Goal: Task Accomplishment & Management: Complete application form

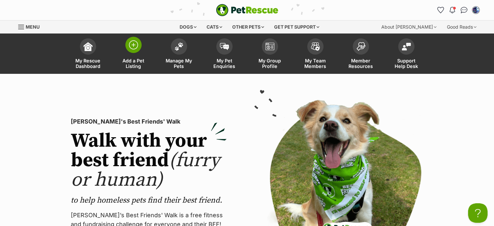
click at [133, 45] on img at bounding box center [133, 44] width 9 height 9
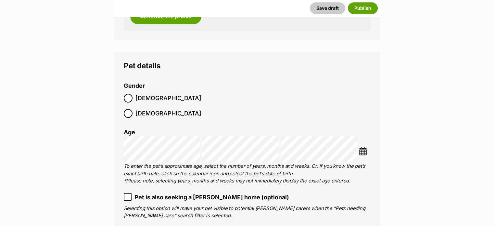
scroll to position [780, 0]
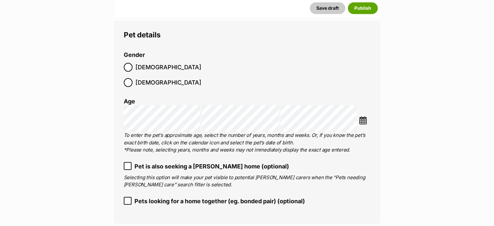
click at [127, 199] on icon at bounding box center [128, 200] width 4 height 3
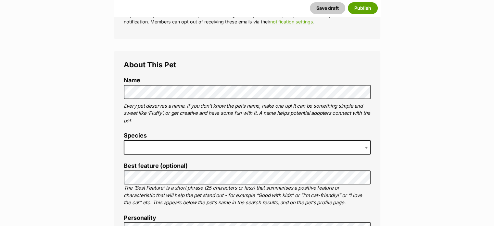
scroll to position [195, 0]
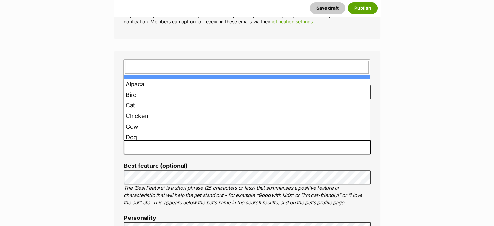
click at [137, 147] on span at bounding box center [247, 147] width 247 height 14
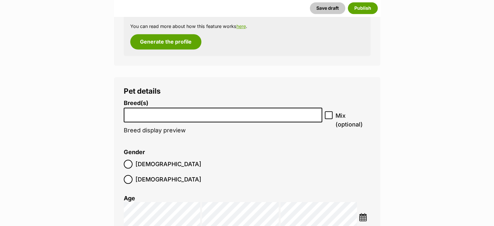
scroll to position [748, 0]
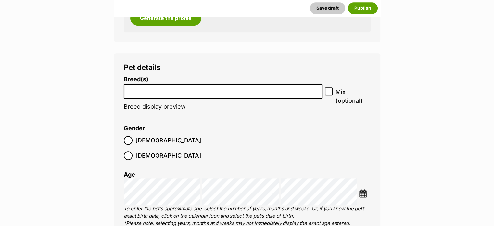
click at [137, 92] on input "search" at bounding box center [223, 89] width 194 height 7
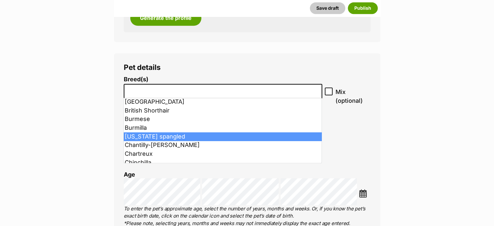
scroll to position [163, 0]
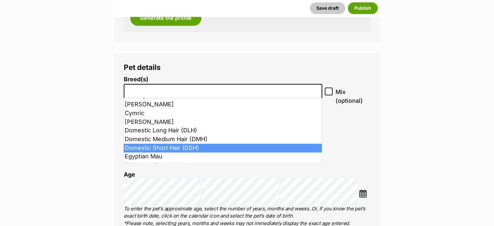
select select "252102"
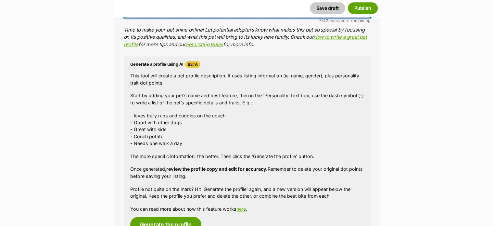
scroll to position [553, 0]
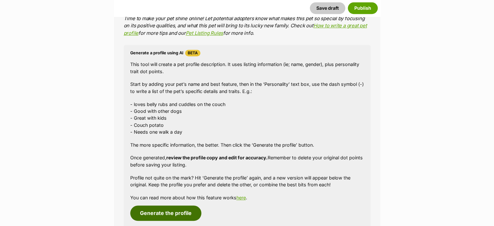
click at [160, 213] on button "Generate the profile" at bounding box center [165, 212] width 71 height 15
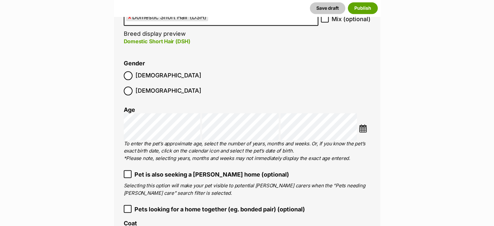
scroll to position [830, 0]
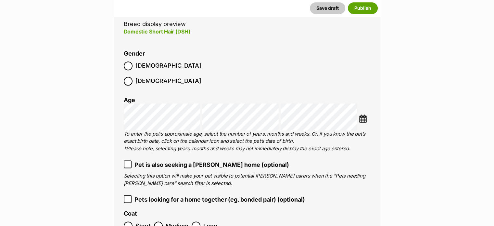
click at [127, 197] on icon at bounding box center [127, 199] width 5 height 5
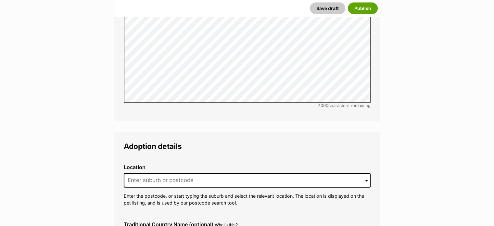
scroll to position [1480, 0]
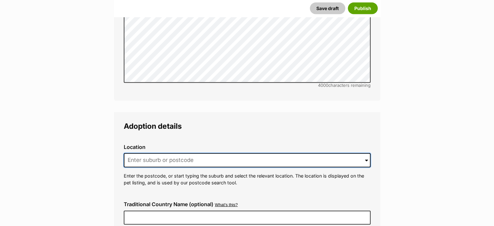
click at [137, 153] on input at bounding box center [247, 160] width 247 height 14
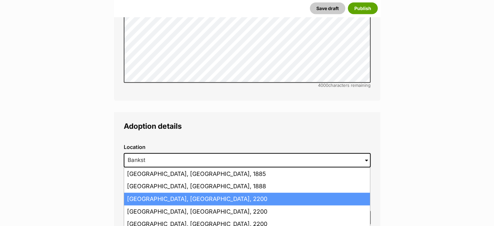
click at [191, 193] on li "Bankstown, New South Wales, 2200" at bounding box center [247, 199] width 246 height 13
type input "Bankstown, New South Wales, 2200"
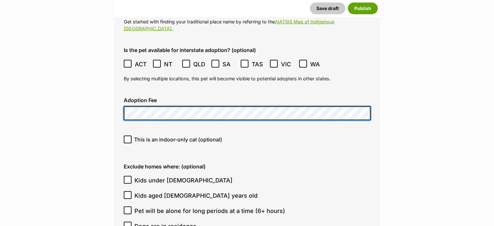
scroll to position [1708, 0]
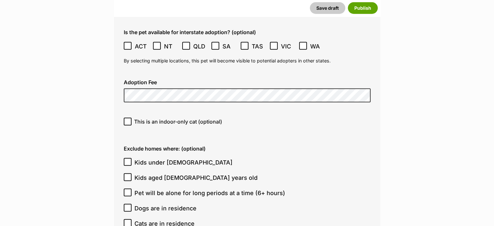
drag, startPoint x: 126, startPoint y: 139, endPoint x: 127, endPoint y: 143, distance: 4.6
click at [126, 160] on icon at bounding box center [127, 162] width 5 height 5
click at [126, 158] on input "Kids under 5 years old" at bounding box center [128, 162] width 8 height 8
checkbox input "true"
click at [128, 176] on icon at bounding box center [128, 177] width 4 height 3
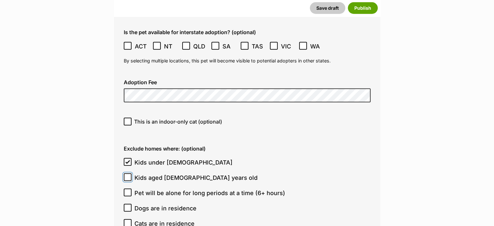
click at [128, 173] on input "Kids aged 6-12 years old" at bounding box center [128, 177] width 8 height 8
checkbox input "true"
click at [127, 206] on icon at bounding box center [128, 207] width 4 height 3
click at [127, 204] on input "Dogs are in residence" at bounding box center [128, 208] width 8 height 8
checkbox input "true"
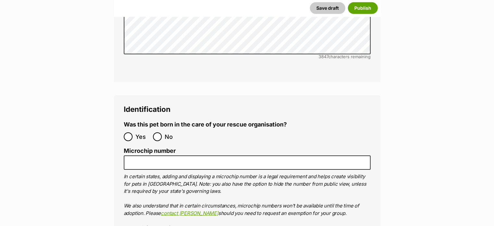
scroll to position [2131, 0]
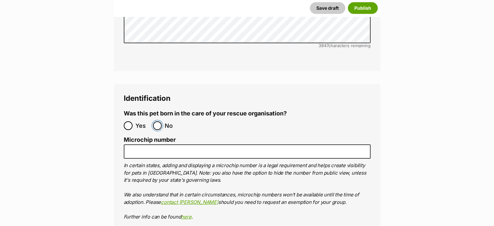
click at [156, 121] on input "No" at bounding box center [157, 125] width 9 height 9
radio input "true"
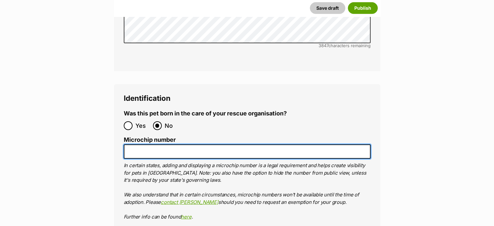
click at [135, 144] on input "Microchip number" at bounding box center [247, 151] width 247 height 15
drag, startPoint x: 126, startPoint y: 128, endPoint x: 157, endPoint y: 131, distance: 31.3
click at [203, 144] on input "991003003023316" at bounding box center [247, 151] width 247 height 15
type input "991003003023316"
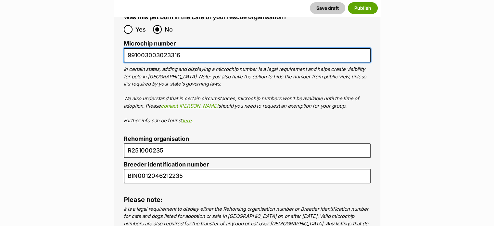
scroll to position [2228, 0]
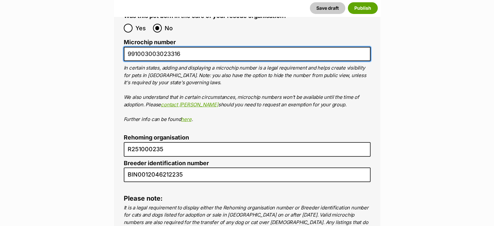
click at [209, 47] on input "991003003023316" at bounding box center [247, 54] width 247 height 15
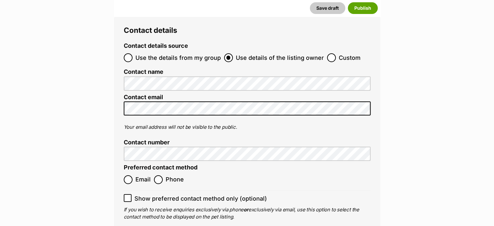
scroll to position [2488, 0]
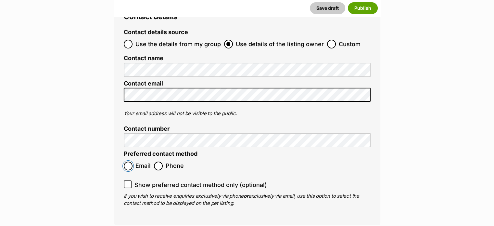
click at [129, 162] on input "Email" at bounding box center [128, 166] width 9 height 9
radio input "true"
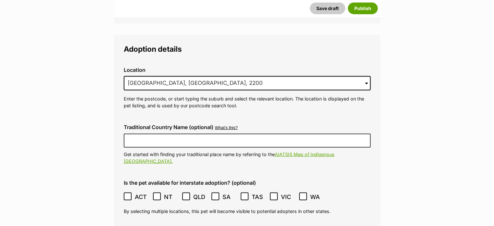
scroll to position [1676, 0]
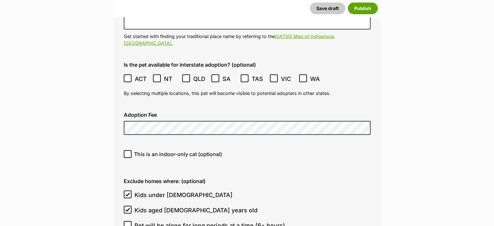
click at [168, 121] on div "Location 0 options available. 971 Bankstown, New South Wales, 2200 Bankstown, N…" at bounding box center [247, 228] width 247 height 568
click at [127, 152] on icon at bounding box center [128, 153] width 4 height 3
click at [127, 150] on input "This is an indoor-only cat (optional)" at bounding box center [128, 154] width 8 height 8
checkbox input "true"
click at [147, 119] on div "Location 0 options available. 971 Bankstown, New South Wales, 2200 Bankstown, N…" at bounding box center [247, 228] width 247 height 568
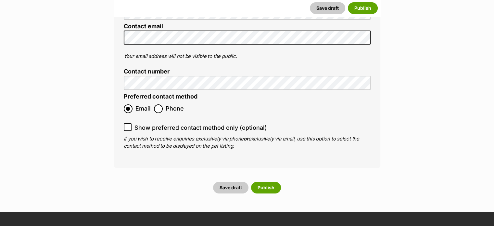
scroll to position [2553, 0]
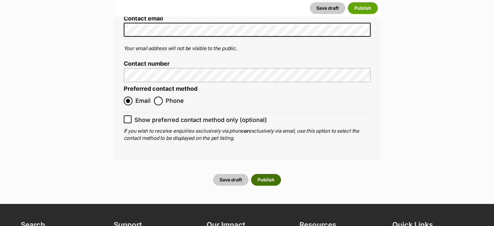
click at [267, 174] on button "Publish" at bounding box center [266, 180] width 30 height 12
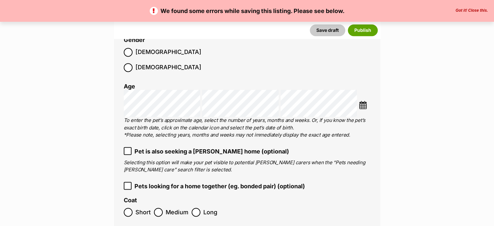
scroll to position [910, 0]
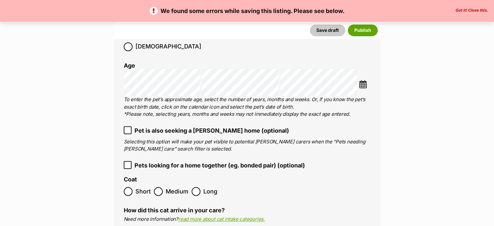
click at [128, 128] on icon at bounding box center [127, 130] width 5 height 5
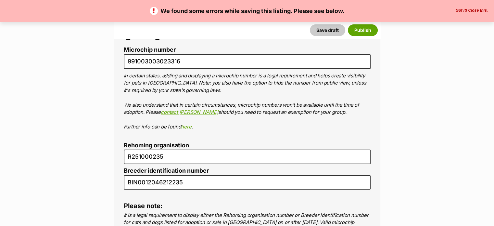
scroll to position [2341, 0]
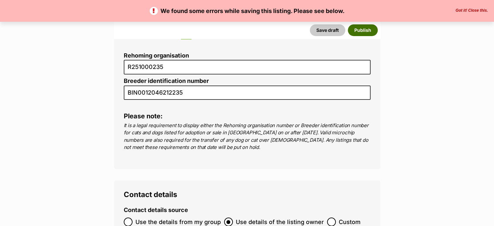
click at [362, 29] on button "Publish" at bounding box center [363, 30] width 30 height 12
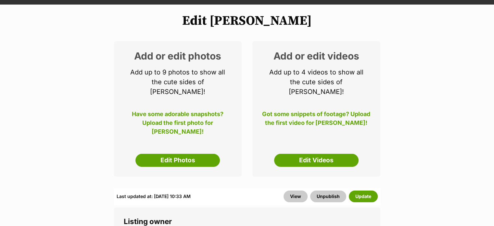
scroll to position [130, 0]
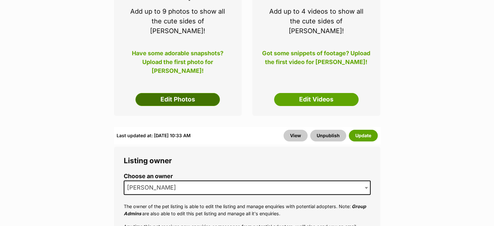
click at [172, 93] on link "Edit Photos" at bounding box center [178, 99] width 85 height 13
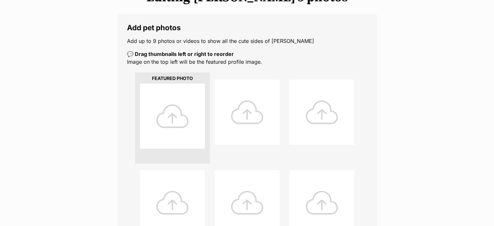
scroll to position [98, 0]
click at [171, 112] on div at bounding box center [172, 115] width 65 height 65
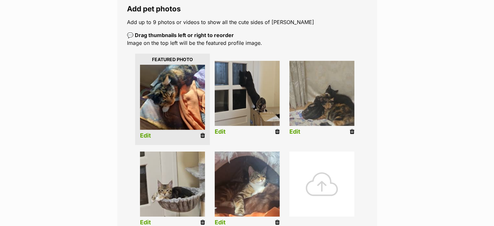
scroll to position [130, 0]
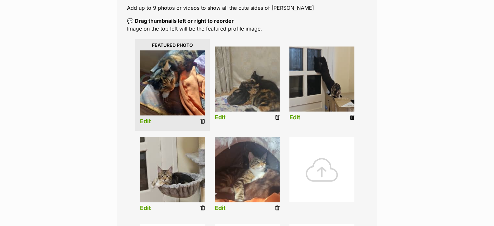
click at [352, 117] on icon at bounding box center [352, 117] width 5 height 6
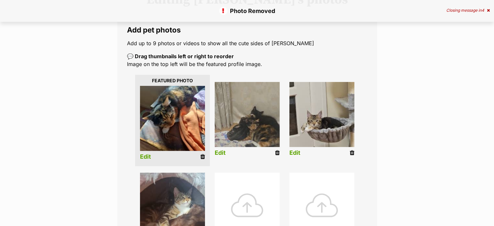
scroll to position [98, 0]
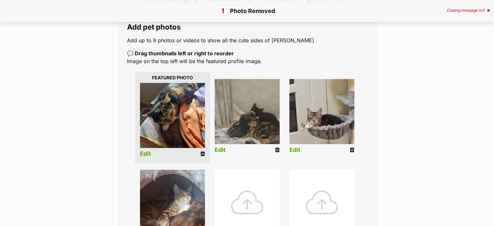
click at [351, 148] on icon at bounding box center [352, 150] width 5 height 6
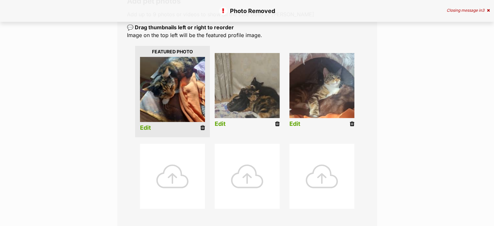
scroll to position [163, 0]
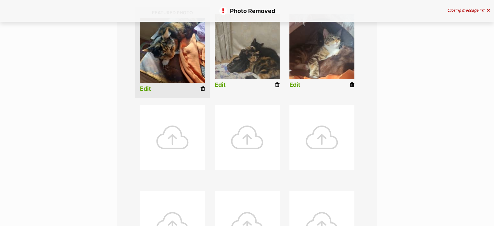
click at [351, 84] on icon at bounding box center [352, 85] width 5 height 6
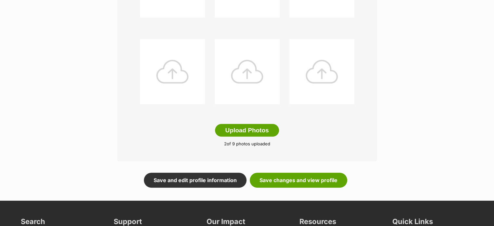
scroll to position [325, 0]
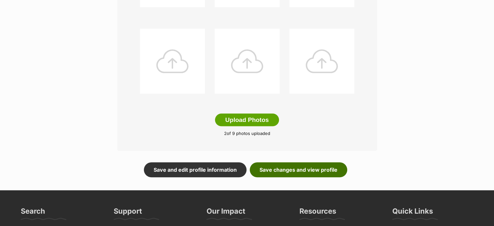
click at [293, 170] on link "Save changes and view profile" at bounding box center [299, 169] width 98 height 15
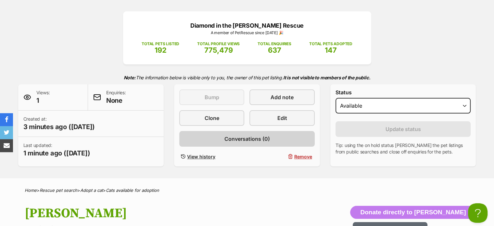
scroll to position [65, 0]
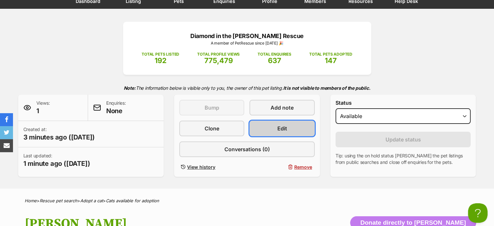
click at [283, 126] on span "Edit" at bounding box center [283, 129] width 10 height 8
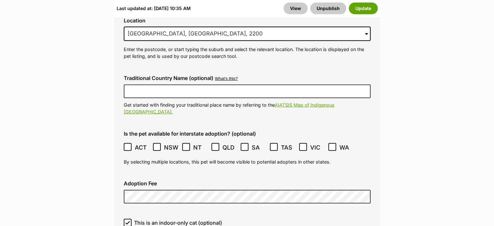
scroll to position [1747, 0]
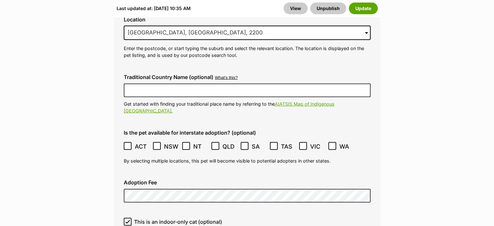
click at [364, 8] on button "Update" at bounding box center [363, 8] width 29 height 12
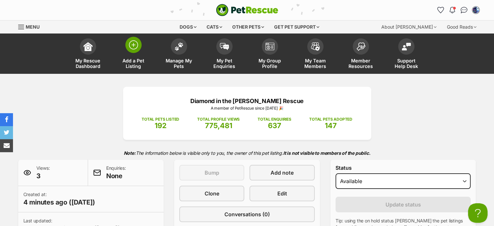
click at [132, 45] on img at bounding box center [133, 44] width 9 height 9
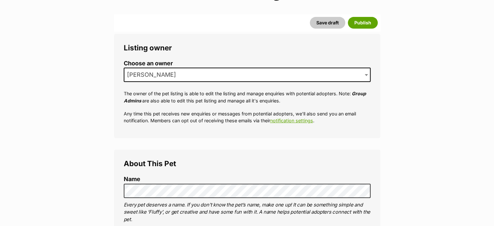
scroll to position [163, 0]
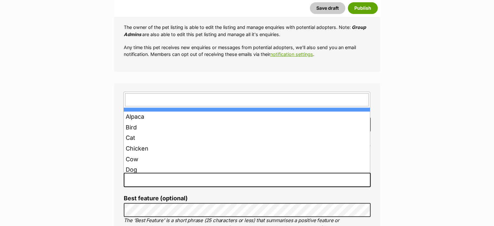
click at [142, 180] on span at bounding box center [247, 180] width 247 height 14
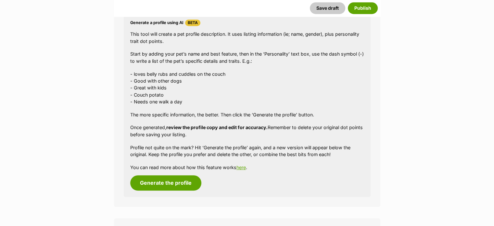
scroll to position [618, 0]
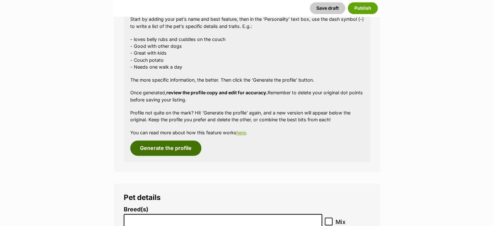
click at [165, 149] on button "Generate the profile" at bounding box center [165, 147] width 71 height 15
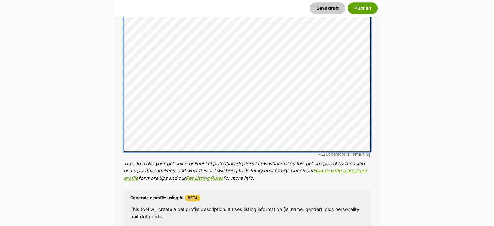
scroll to position [668, 0]
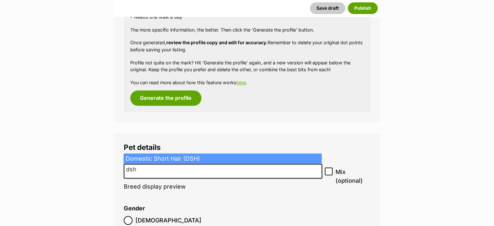
type input "dsh"
select select "252102"
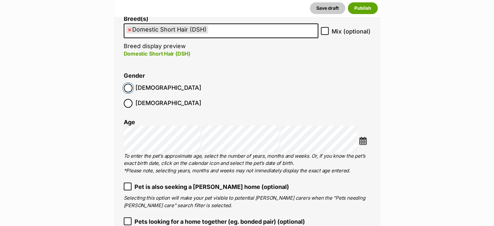
scroll to position [830, 0]
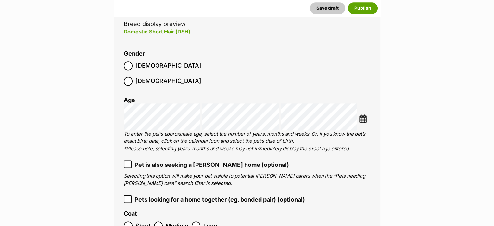
click at [128, 162] on icon at bounding box center [127, 164] width 5 height 5
click at [129, 197] on icon at bounding box center [127, 199] width 5 height 5
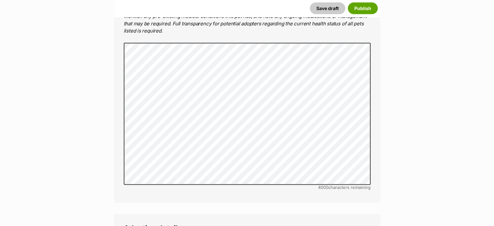
scroll to position [1415, 0]
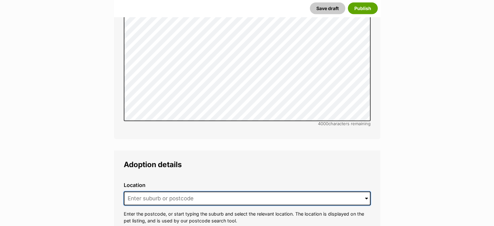
click at [136, 191] on input at bounding box center [247, 198] width 247 height 14
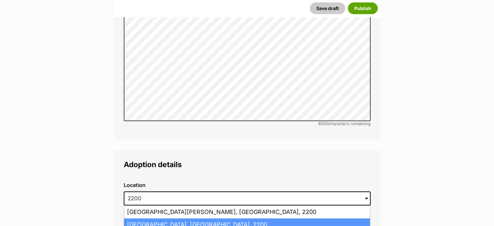
click at [167, 218] on li "[GEOGRAPHIC_DATA], [GEOGRAPHIC_DATA], 2200" at bounding box center [247, 224] width 246 height 13
type input "[GEOGRAPHIC_DATA], [GEOGRAPHIC_DATA], 2200"
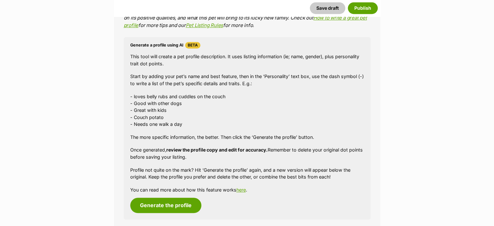
scroll to position [570, 0]
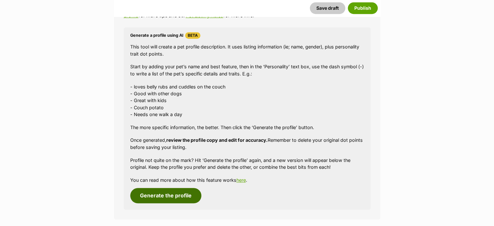
click at [156, 193] on button "Generate the profile" at bounding box center [165, 195] width 71 height 15
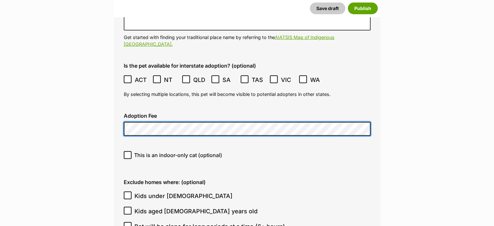
scroll to position [1676, 0]
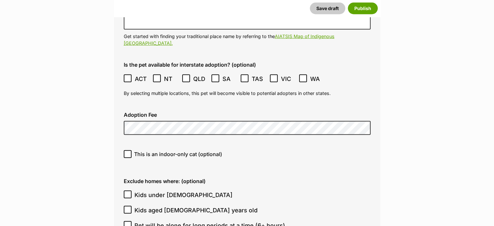
click at [127, 152] on icon at bounding box center [127, 154] width 5 height 5
click at [127, 150] on input "This is an indoor-only cat (optional)" at bounding box center [128, 154] width 8 height 8
checkbox input "true"
click at [126, 192] on icon at bounding box center [127, 194] width 5 height 5
click at [126, 191] on input "Kids under [DEMOGRAPHIC_DATA]" at bounding box center [128, 195] width 8 height 8
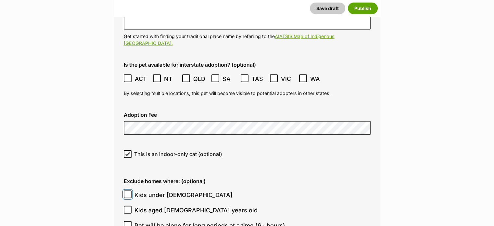
checkbox input "true"
click at [127, 207] on icon at bounding box center [127, 209] width 5 height 5
click at [127, 206] on input "Kids aged [DEMOGRAPHIC_DATA] years old" at bounding box center [128, 210] width 8 height 8
checkbox input "true"
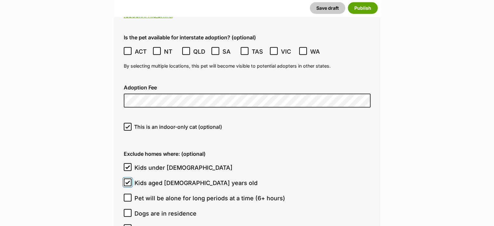
scroll to position [1741, 0]
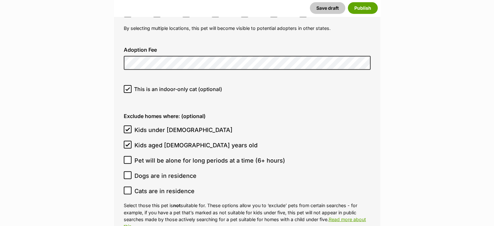
click at [126, 173] on icon at bounding box center [127, 175] width 5 height 5
click at [126, 171] on input "Dogs are in residence" at bounding box center [128, 175] width 8 height 8
checkbox input "true"
click at [128, 189] on icon at bounding box center [128, 190] width 4 height 3
click at [128, 187] on input "Cats are in residence" at bounding box center [128, 191] width 8 height 8
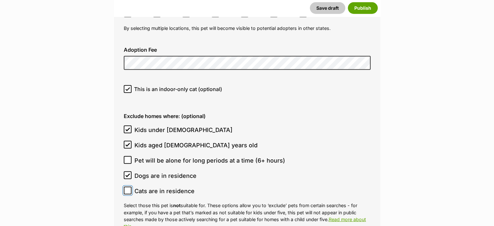
checkbox input "true"
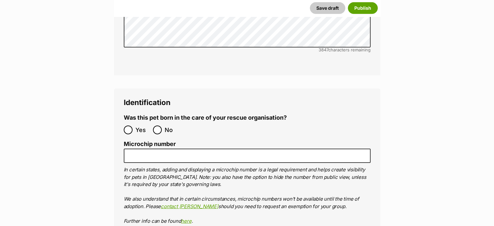
scroll to position [2131, 0]
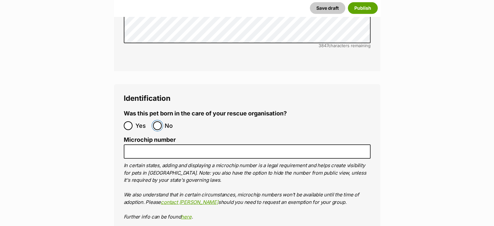
click at [160, 121] on input "No" at bounding box center [157, 125] width 9 height 9
radio input "true"
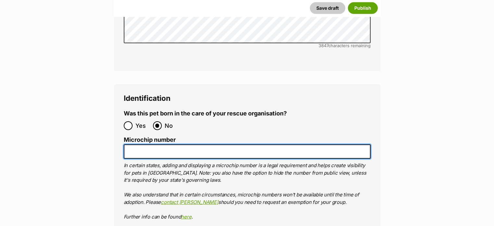
click at [136, 144] on input "Microchip number" at bounding box center [247, 151] width 247 height 15
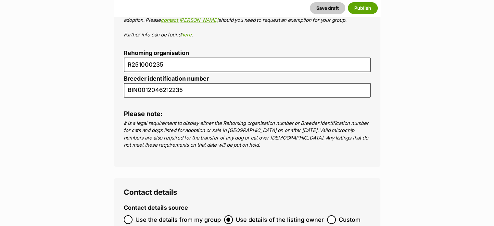
scroll to position [2391, 0]
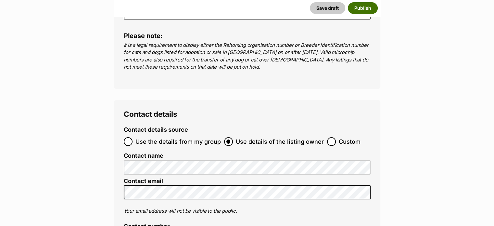
type input "991003003023312"
click at [358, 7] on button "Publish" at bounding box center [363, 8] width 30 height 12
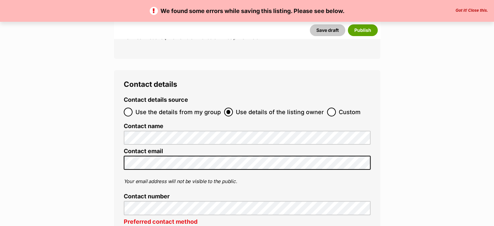
scroll to position [2471, 0]
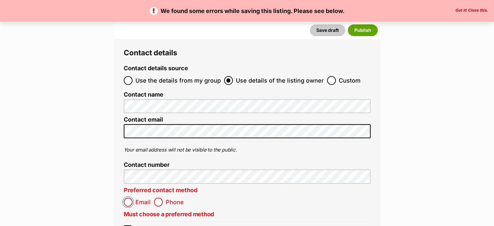
click at [128, 198] on input "Email" at bounding box center [128, 202] width 9 height 9
radio input "true"
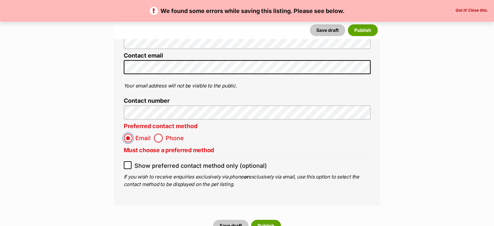
scroll to position [2568, 0]
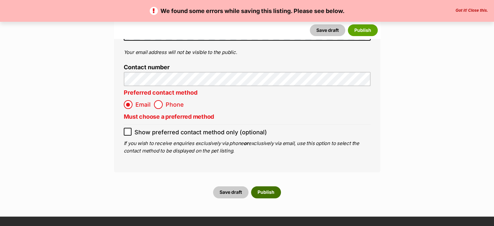
click at [268, 186] on button "Publish" at bounding box center [266, 192] width 30 height 12
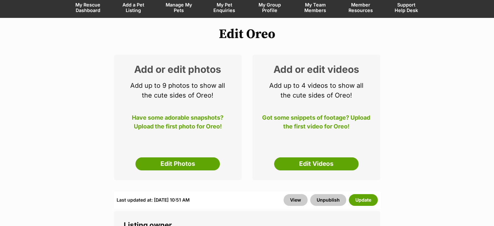
scroll to position [65, 0]
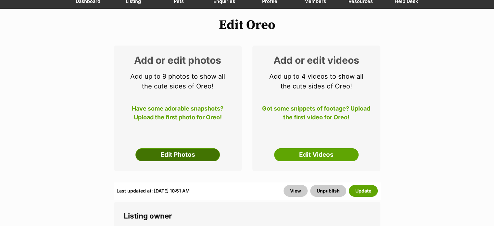
click at [173, 154] on link "Edit Photos" at bounding box center [178, 154] width 85 height 13
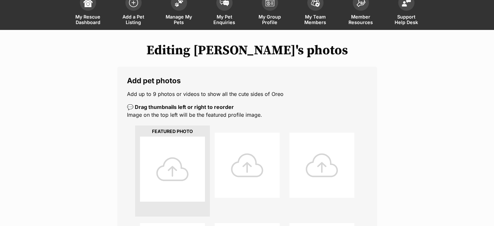
scroll to position [98, 0]
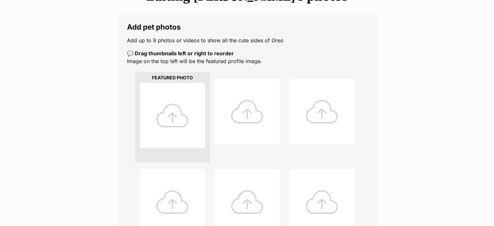
click at [171, 118] on div at bounding box center [172, 115] width 65 height 65
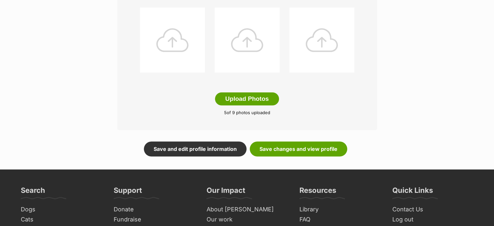
scroll to position [358, 0]
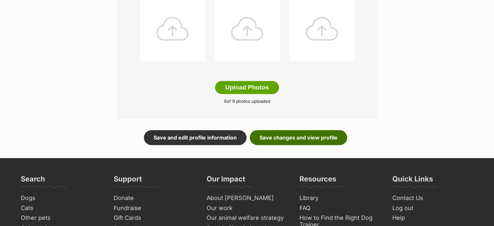
click at [276, 138] on link "Save changes and view profile" at bounding box center [299, 137] width 98 height 15
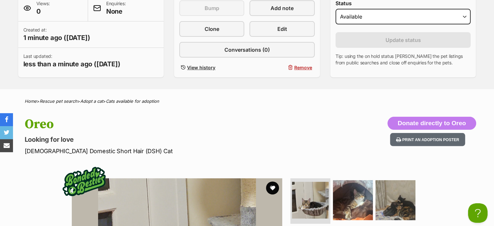
scroll to position [163, 0]
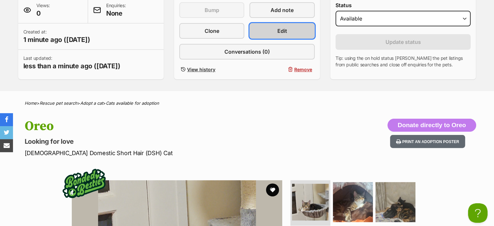
click at [277, 31] on link "Edit" at bounding box center [282, 31] width 65 height 16
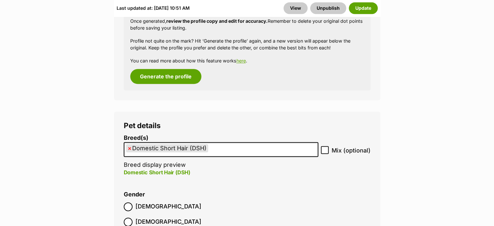
scroll to position [910, 0]
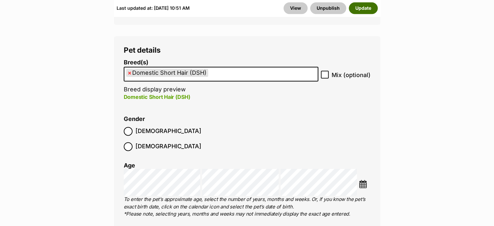
click at [363, 6] on button "Update" at bounding box center [363, 8] width 29 height 12
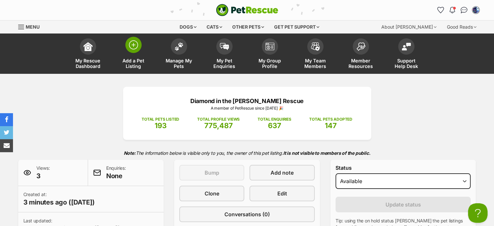
click at [135, 45] on img at bounding box center [133, 44] width 9 height 9
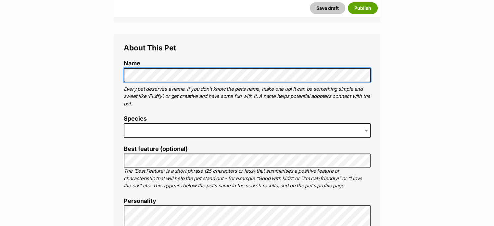
scroll to position [228, 0]
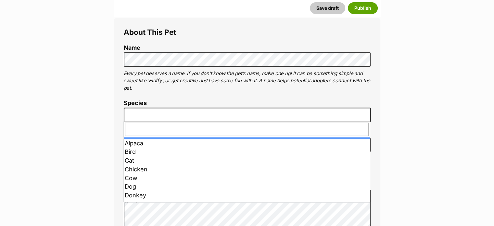
click at [140, 112] on span at bounding box center [247, 115] width 247 height 14
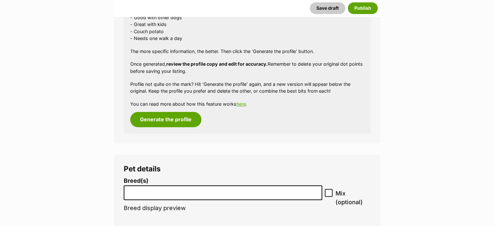
scroll to position [650, 0]
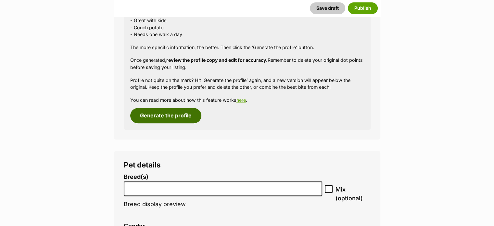
click at [167, 115] on button "Generate the profile" at bounding box center [165, 115] width 71 height 15
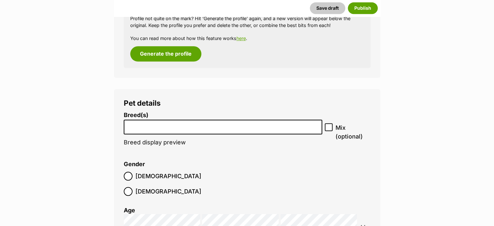
scroll to position [733, 0]
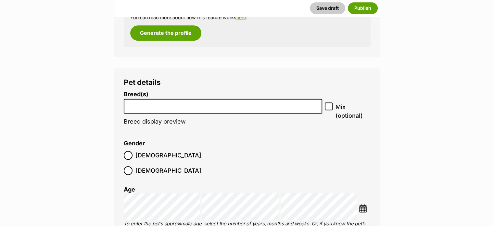
click at [140, 104] on input "search" at bounding box center [223, 104] width 194 height 7
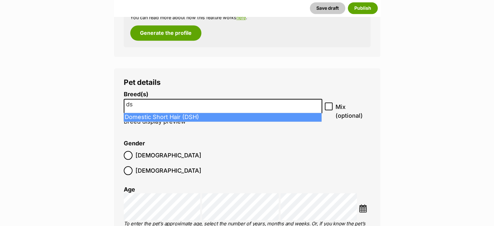
type input "dsh"
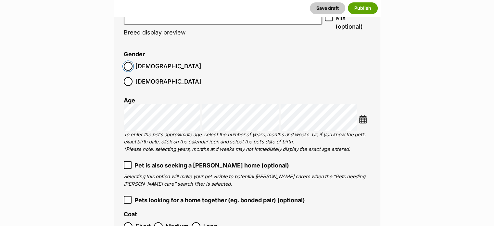
scroll to position [830, 0]
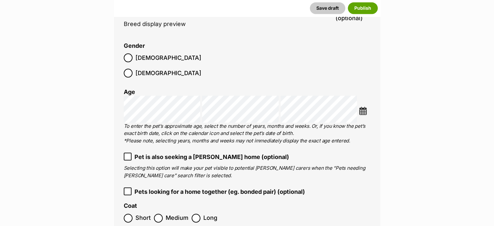
click at [128, 154] on icon at bounding box center [127, 156] width 5 height 5
click at [128, 189] on icon at bounding box center [127, 191] width 5 height 5
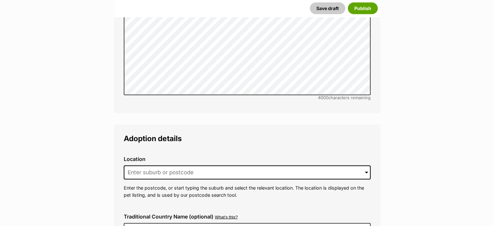
scroll to position [1480, 0]
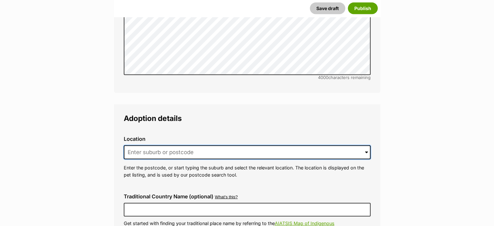
click at [138, 145] on input at bounding box center [247, 152] width 247 height 14
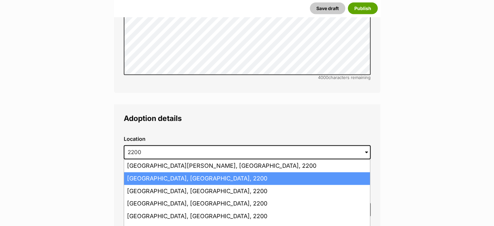
click at [165, 172] on li "Bankstown, New South Wales, 2200" at bounding box center [247, 178] width 246 height 13
type input "Bankstown, New South Wales, 2200"
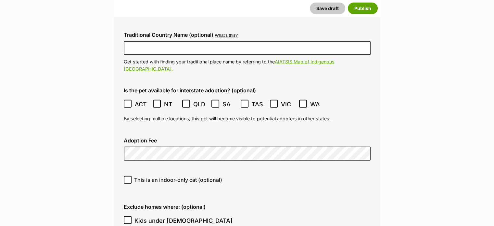
scroll to position [1643, 0]
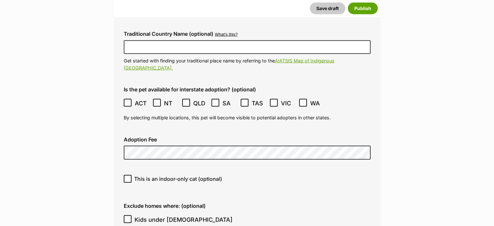
click at [126, 177] on icon at bounding box center [127, 179] width 5 height 5
click at [126, 175] on input "This is an indoor-only cat (optional)" at bounding box center [128, 179] width 8 height 8
checkbox input "true"
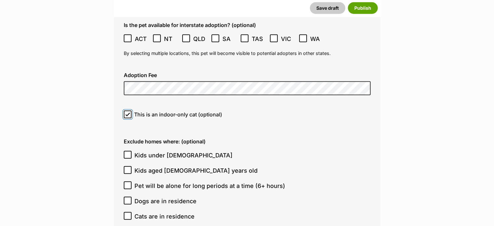
scroll to position [1708, 0]
click at [125, 152] on icon at bounding box center [127, 154] width 5 height 5
click at [125, 150] on input "Kids under [DEMOGRAPHIC_DATA]" at bounding box center [128, 154] width 8 height 8
checkbox input "true"
click at [128, 168] on icon at bounding box center [128, 169] width 4 height 3
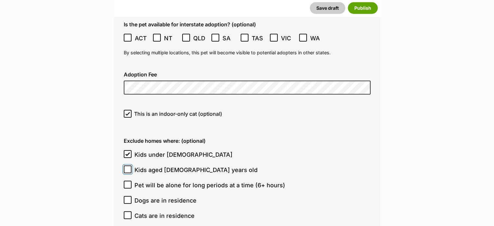
click at [128, 165] on input "Kids aged [DEMOGRAPHIC_DATA] years old" at bounding box center [128, 169] width 8 height 8
checkbox input "true"
click at [126, 198] on icon at bounding box center [127, 200] width 5 height 5
click at [126, 196] on input "Dogs are in residence" at bounding box center [128, 200] width 8 height 8
checkbox input "true"
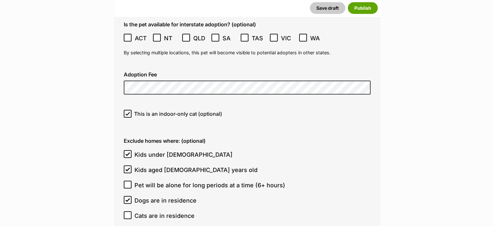
click at [127, 213] on icon at bounding box center [127, 215] width 5 height 5
click at [127, 211] on input "Cats are in residence" at bounding box center [128, 215] width 8 height 8
checkbox input "true"
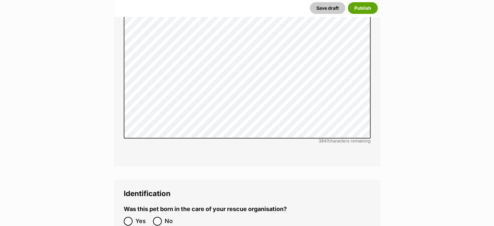
scroll to position [2066, 0]
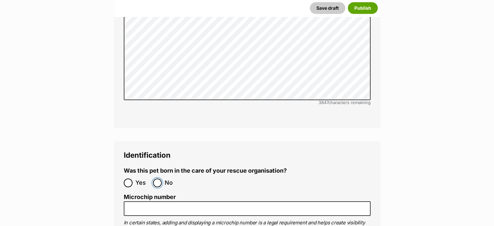
click at [158, 178] on input "No" at bounding box center [157, 182] width 9 height 9
radio input "true"
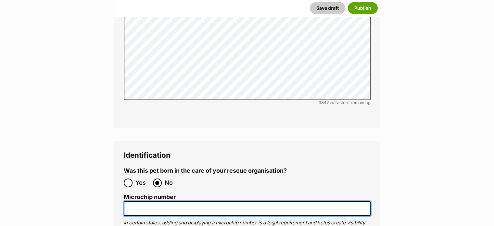
click at [133, 201] on input "Microchip number" at bounding box center [247, 208] width 247 height 15
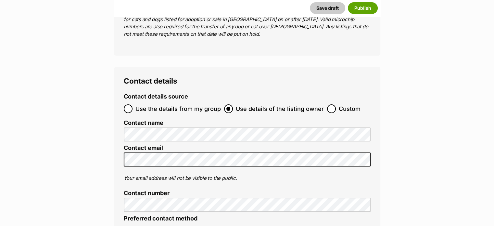
scroll to position [2488, 0]
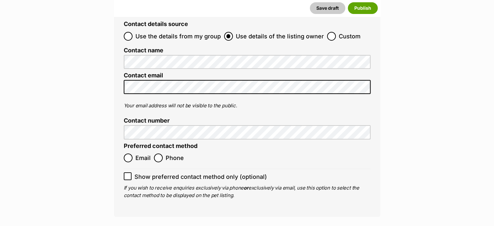
type input "991003003023308"
click at [129, 153] on input "Email" at bounding box center [128, 157] width 9 height 9
radio input "true"
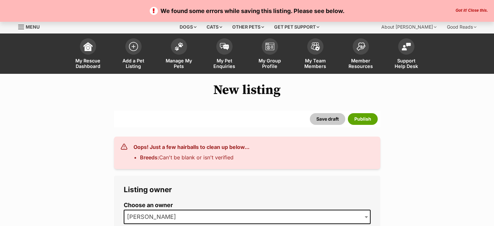
select select
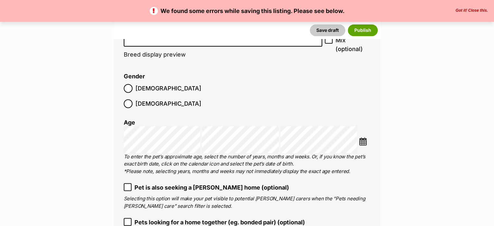
scroll to position [748, 0]
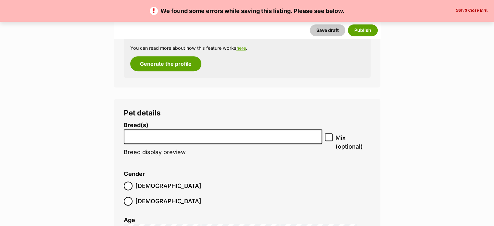
click at [133, 138] on input "search" at bounding box center [223, 135] width 194 height 7
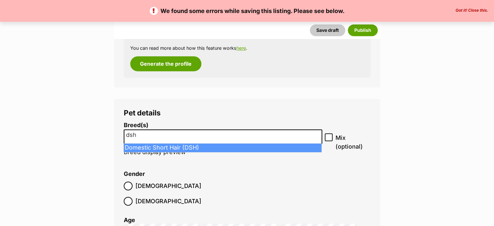
type input "dsh"
select select "252102"
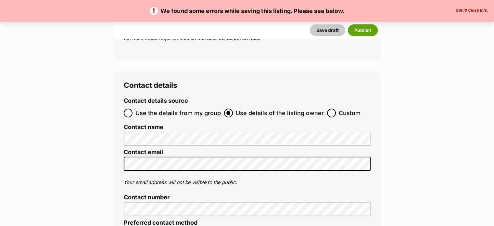
scroll to position [2601, 0]
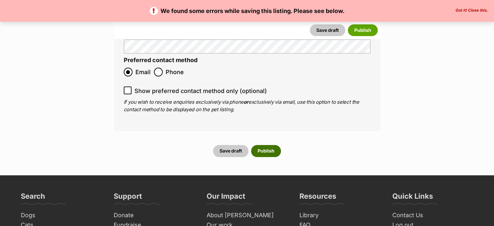
click at [264, 145] on button "Publish" at bounding box center [266, 151] width 30 height 12
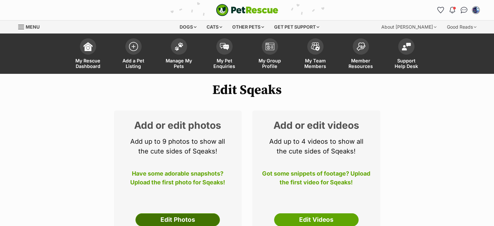
click at [176, 219] on link "Edit Photos" at bounding box center [178, 219] width 85 height 13
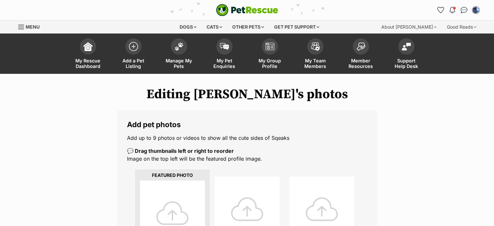
click at [168, 214] on div at bounding box center [172, 212] width 65 height 65
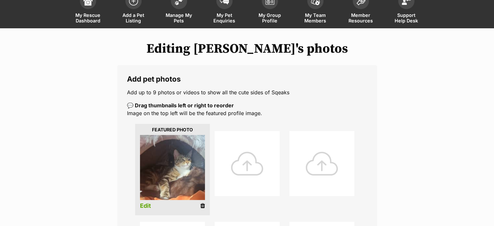
scroll to position [98, 0]
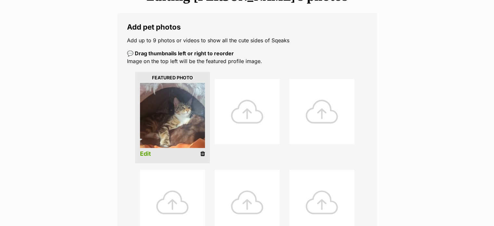
click at [248, 114] on div at bounding box center [247, 111] width 65 height 65
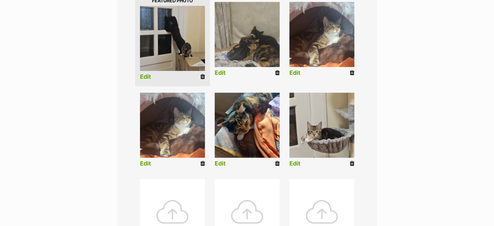
scroll to position [228, 0]
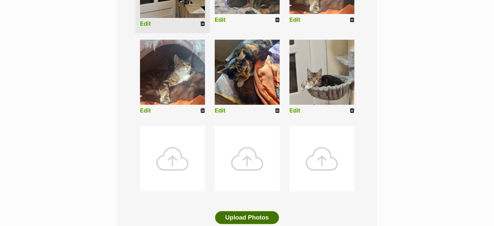
click at [240, 218] on button "Upload Photos" at bounding box center [247, 217] width 64 height 13
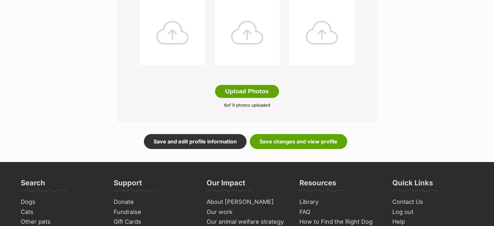
scroll to position [358, 0]
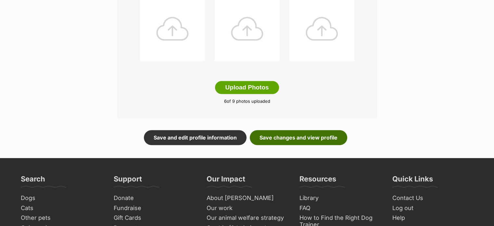
click at [285, 138] on link "Save changes and view profile" at bounding box center [299, 137] width 98 height 15
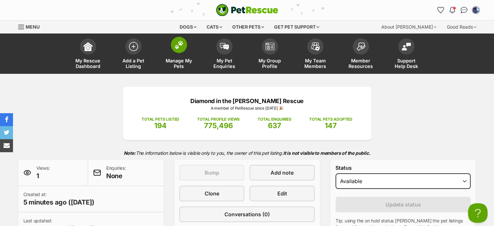
click at [177, 44] on img at bounding box center [179, 45] width 9 height 8
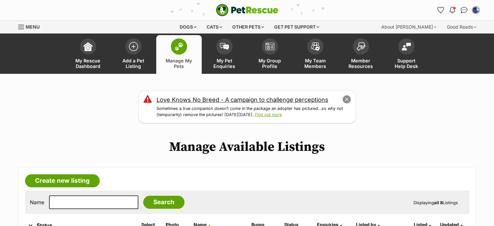
click at [346, 98] on button "close" at bounding box center [346, 99] width 9 height 9
